Goal: Find specific page/section: Find specific page/section

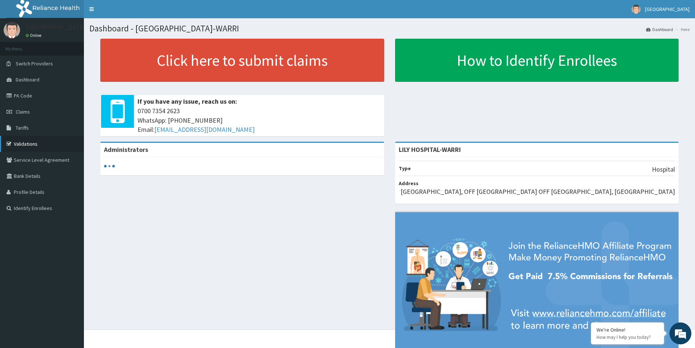
click at [29, 145] on link "Validations" at bounding box center [42, 144] width 84 height 16
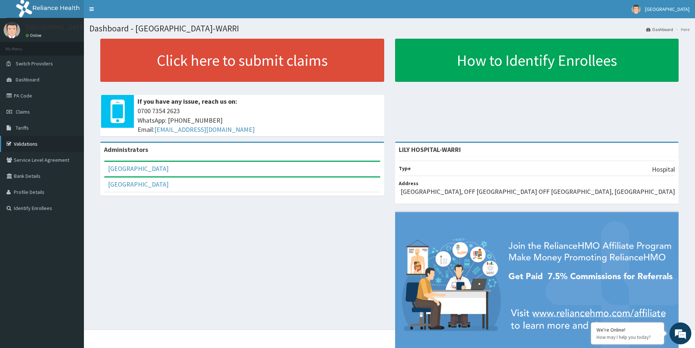
click at [32, 143] on link "Validations" at bounding box center [42, 144] width 84 height 16
